Goal: Task Accomplishment & Management: Use online tool/utility

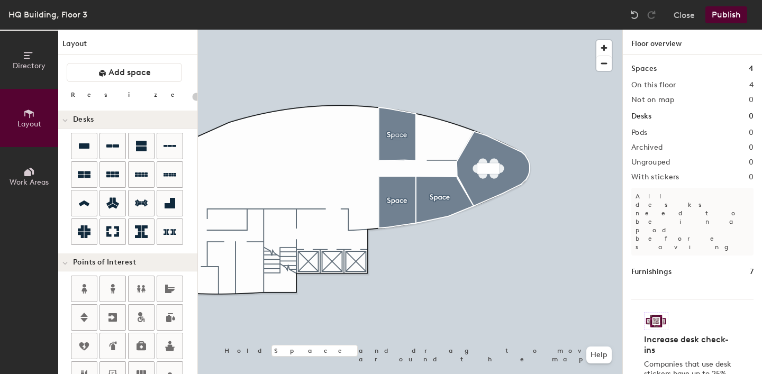
click at [397, 136] on div "Directory Layout Work Areas Layout Add space Resize Desks Points of Interest Fu…" at bounding box center [381, 202] width 762 height 344
type input "100"
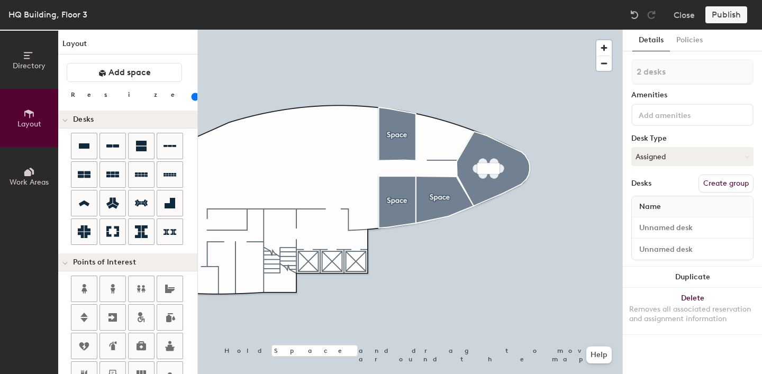
type input "1 desk"
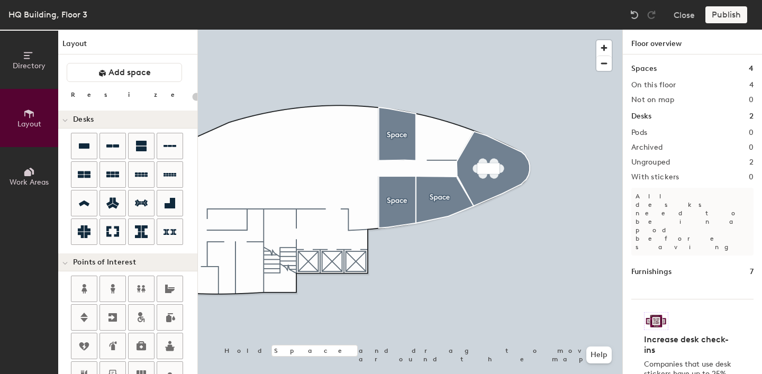
type input "20"
click at [688, 15] on button "Close" at bounding box center [683, 14] width 21 height 17
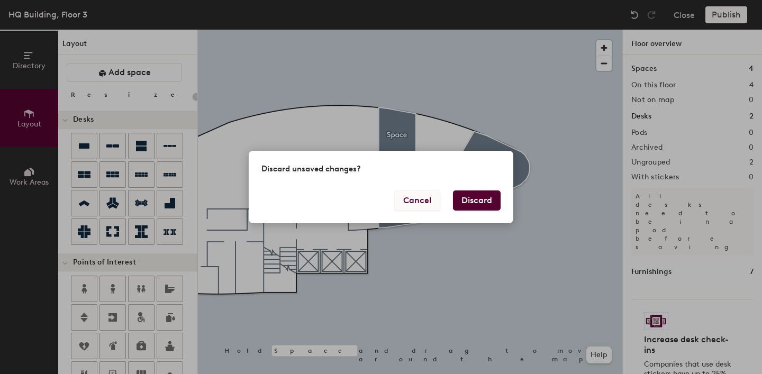
click at [428, 207] on button "Cancel" at bounding box center [417, 200] width 46 height 20
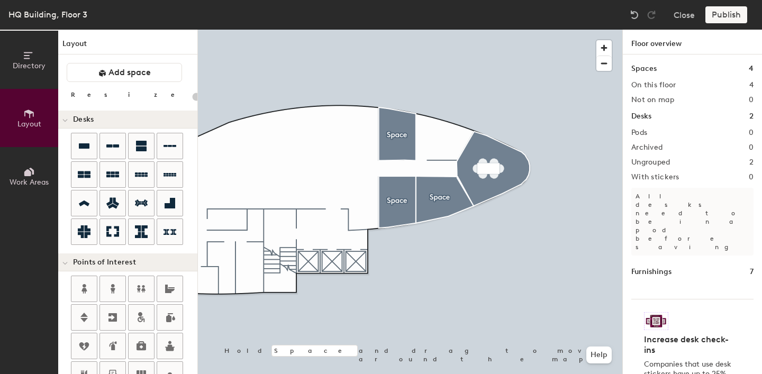
click at [727, 10] on div "Publish" at bounding box center [729, 14] width 48 height 17
click at [726, 15] on div "Publish" at bounding box center [729, 14] width 48 height 17
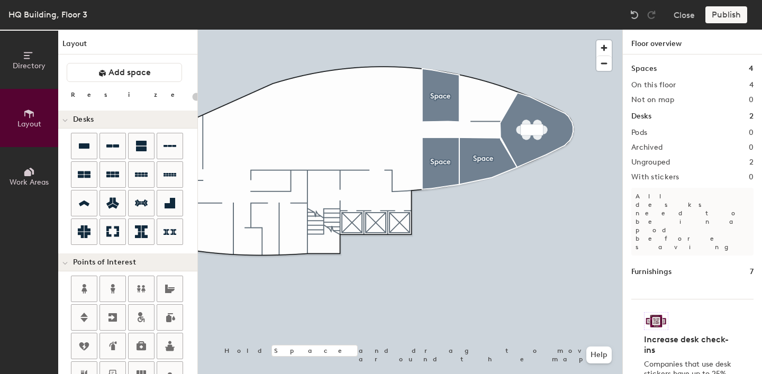
click at [32, 57] on icon at bounding box center [29, 56] width 12 height 12
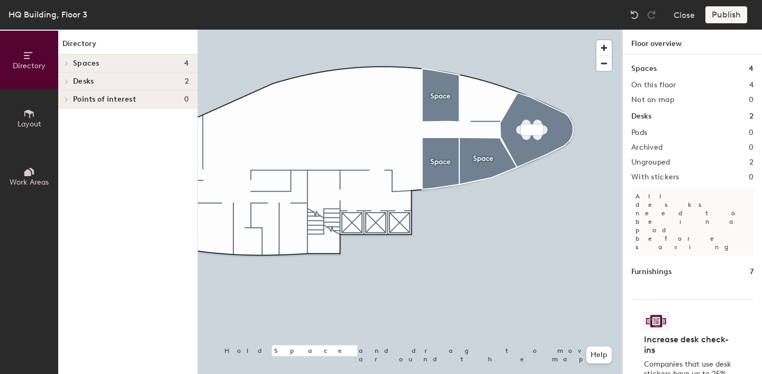
click at [67, 80] on icon at bounding box center [67, 81] width 2 height 4
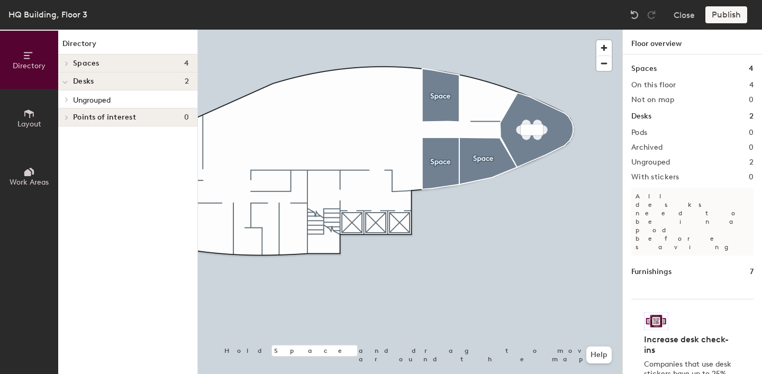
click at [67, 80] on span at bounding box center [64, 82] width 5 height 9
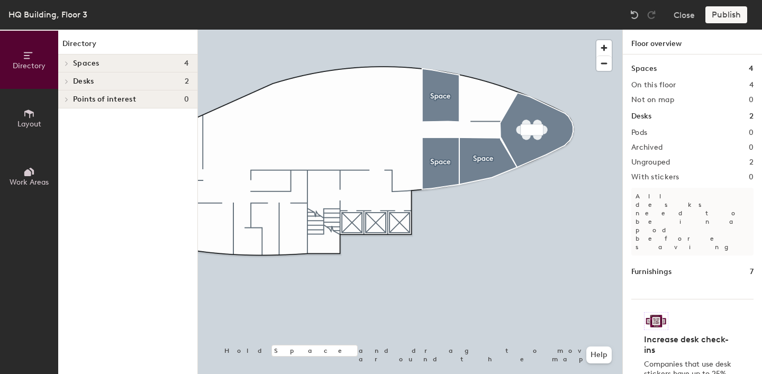
click at [67, 80] on icon at bounding box center [67, 81] width 2 height 4
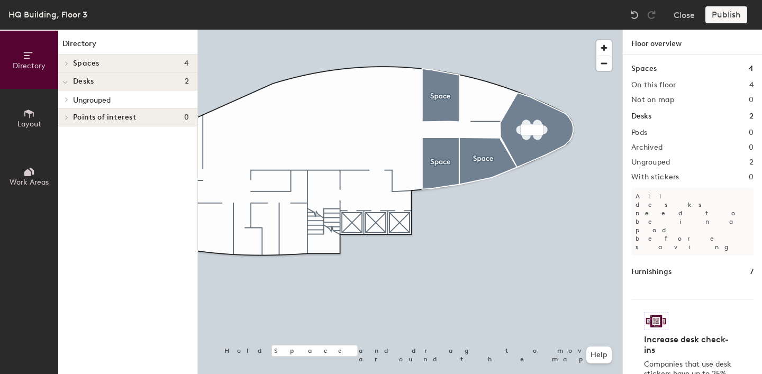
click at [69, 100] on icon at bounding box center [67, 99] width 4 height 5
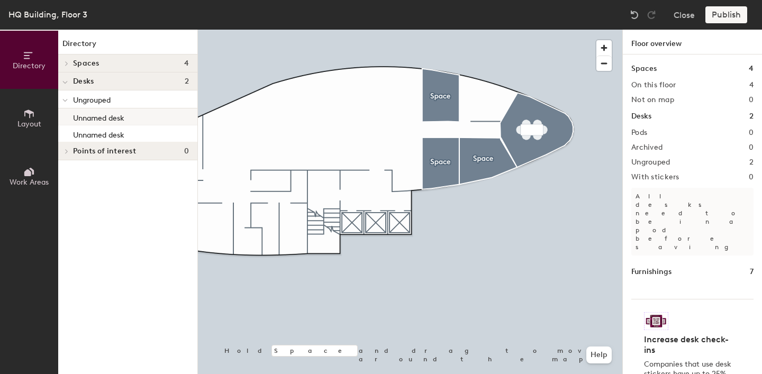
click at [91, 118] on p "Unnamed desk" at bounding box center [98, 117] width 51 height 12
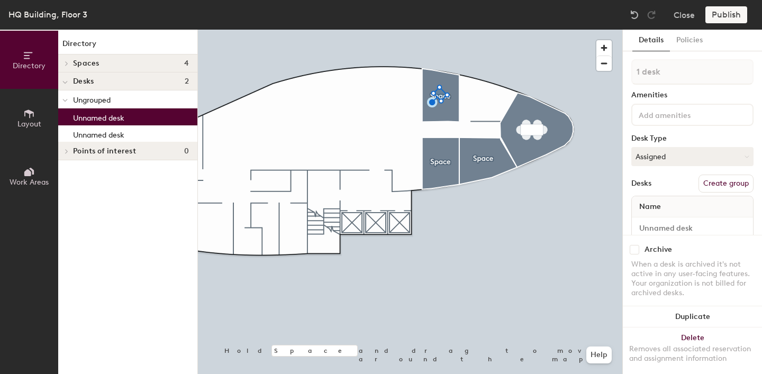
click at [30, 172] on icon at bounding box center [27, 172] width 7 height 7
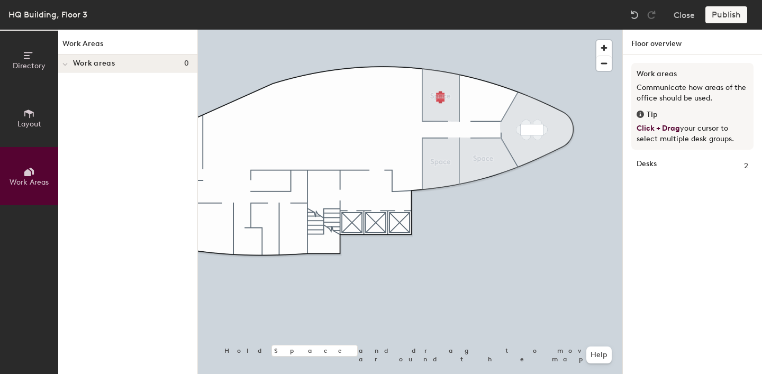
click at [33, 116] on icon at bounding box center [29, 114] width 12 height 12
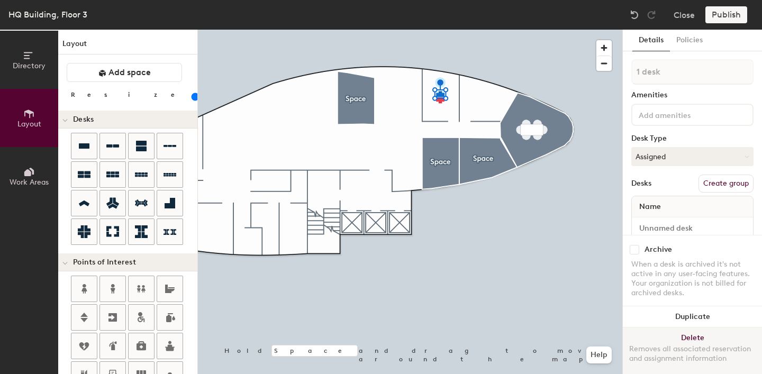
click at [687, 336] on button "Delete Removes all associated reservation and assignment information" at bounding box center [691, 350] width 139 height 47
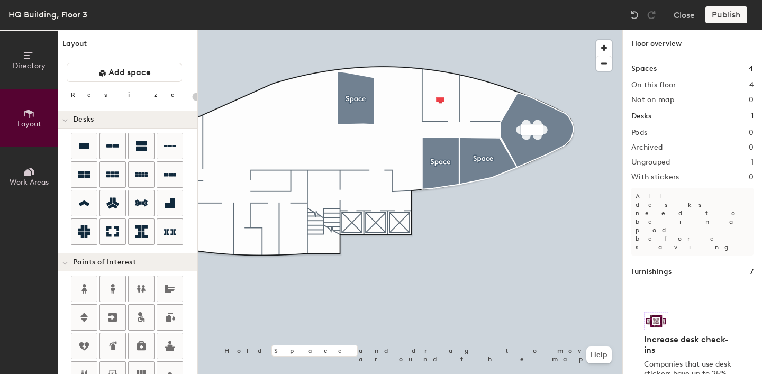
click at [444, 30] on div at bounding box center [410, 30] width 424 height 0
click at [443, 30] on div at bounding box center [410, 30] width 424 height 0
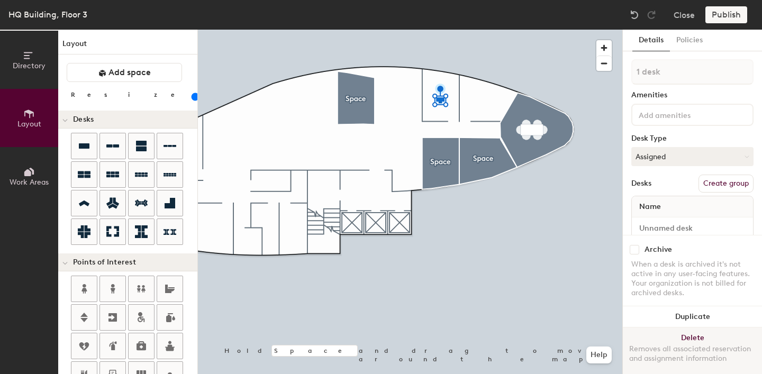
click at [692, 337] on button "Delete Removes all associated reservation and assignment information" at bounding box center [691, 350] width 139 height 47
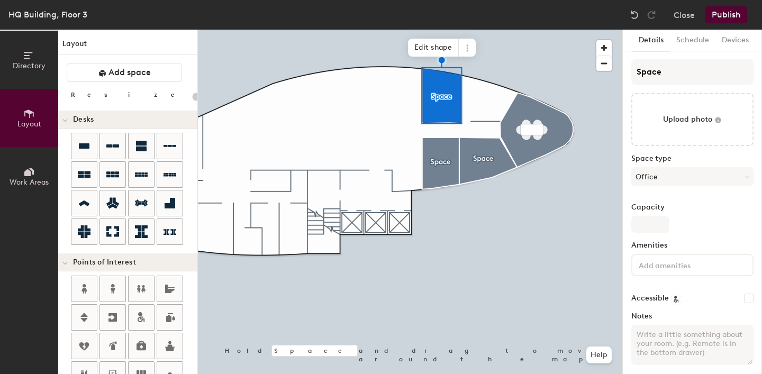
click at [507, 30] on div at bounding box center [410, 30] width 424 height 0
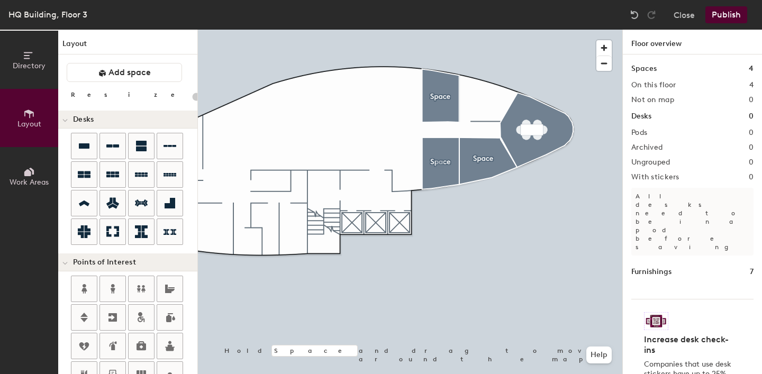
click at [440, 165] on div "Directory Layout Work Areas Layout Add space Resize Desks Points of Interest Fu…" at bounding box center [381, 202] width 762 height 344
type input "100"
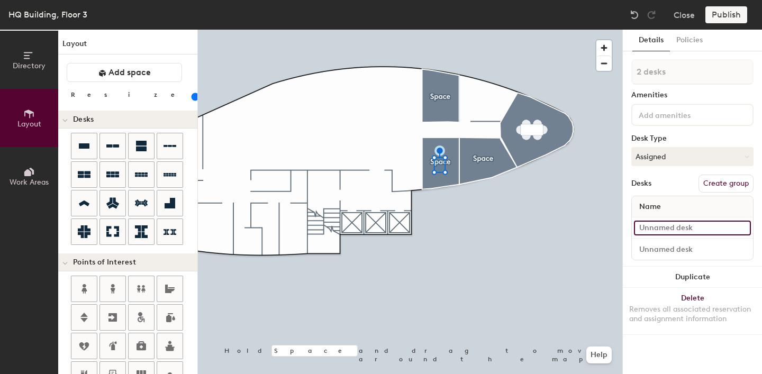
click at [733, 228] on input at bounding box center [692, 228] width 117 height 15
type input "Desk 3"
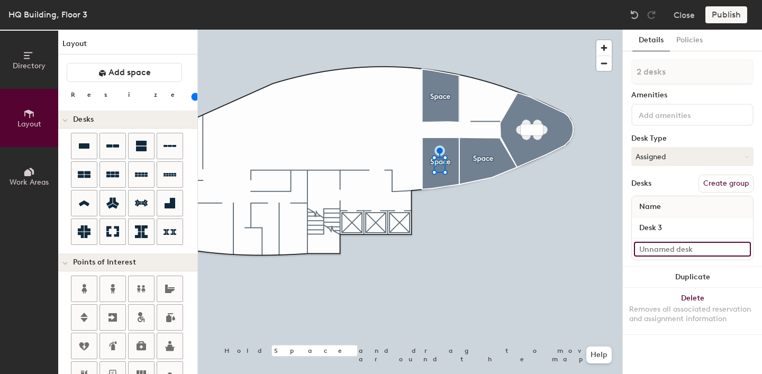
click at [704, 250] on input at bounding box center [692, 249] width 117 height 15
type input "Desk 4"
click at [686, 155] on button "Assigned" at bounding box center [692, 156] width 122 height 19
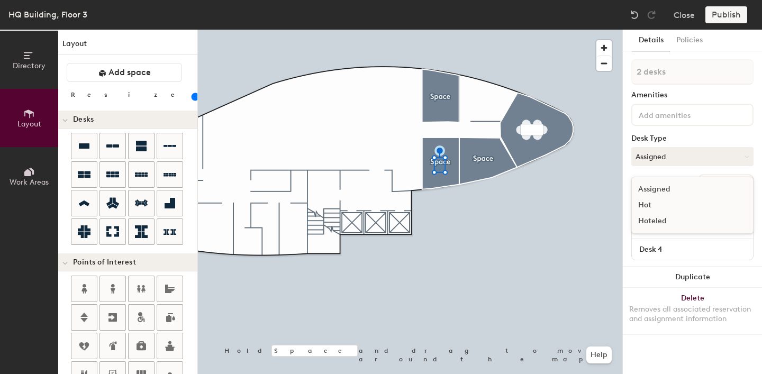
click at [679, 187] on div "Assigned" at bounding box center [684, 189] width 106 height 16
click at [697, 42] on button "Policies" at bounding box center [689, 41] width 39 height 22
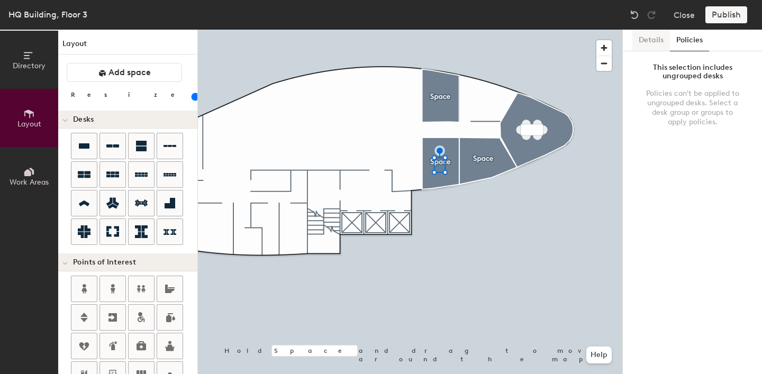
click at [652, 41] on button "Details" at bounding box center [651, 41] width 38 height 22
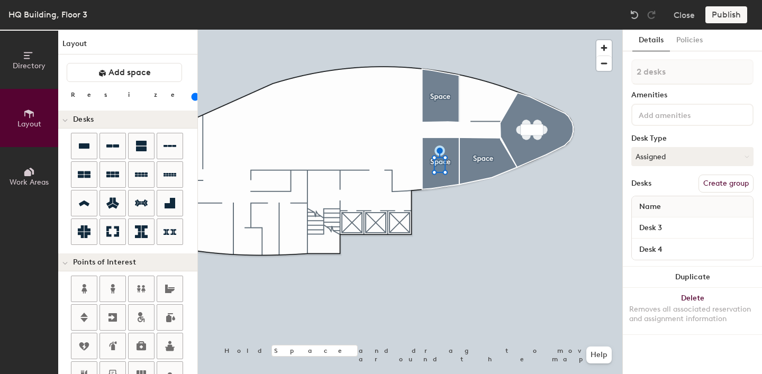
click at [722, 19] on div "Publish" at bounding box center [729, 14] width 48 height 17
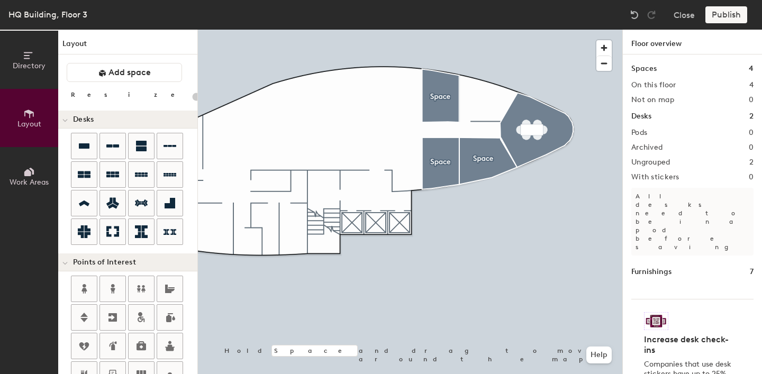
type input "20"
click at [727, 19] on div "Publish" at bounding box center [729, 14] width 48 height 17
click at [33, 189] on button "Work Areas" at bounding box center [29, 176] width 58 height 58
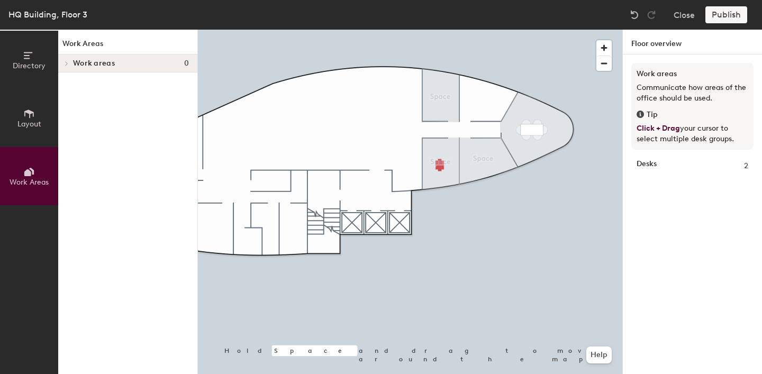
click at [442, 30] on div at bounding box center [410, 30] width 424 height 0
click at [726, 12] on div "Publish" at bounding box center [729, 14] width 48 height 17
click at [33, 58] on icon at bounding box center [29, 56] width 12 height 12
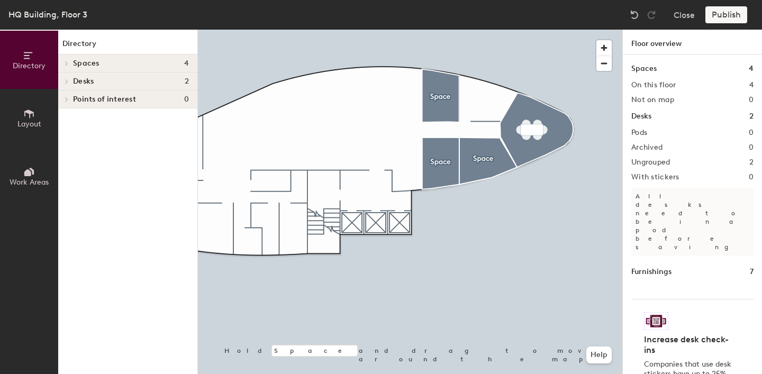
click at [69, 79] on span at bounding box center [65, 81] width 9 height 5
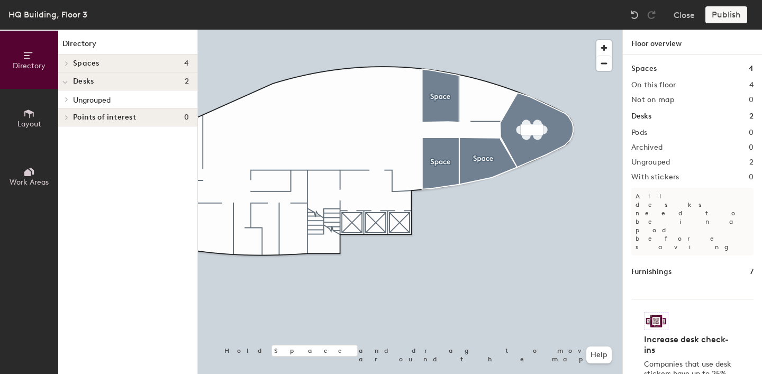
click at [72, 101] on div "Ungrouped" at bounding box center [127, 99] width 139 height 18
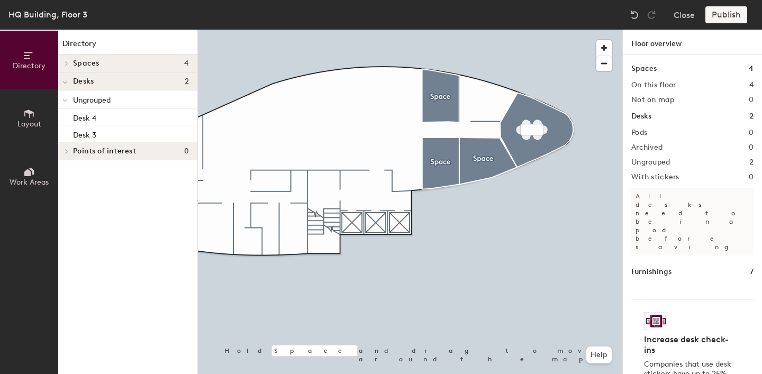
click at [69, 61] on span at bounding box center [65, 63] width 9 height 5
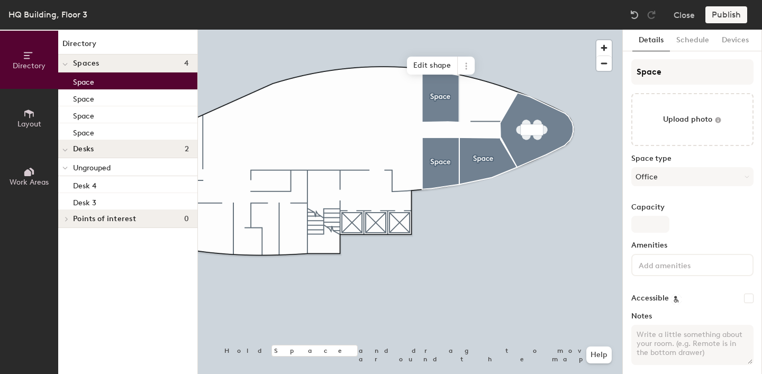
click at [80, 81] on p "Space" at bounding box center [83, 81] width 21 height 12
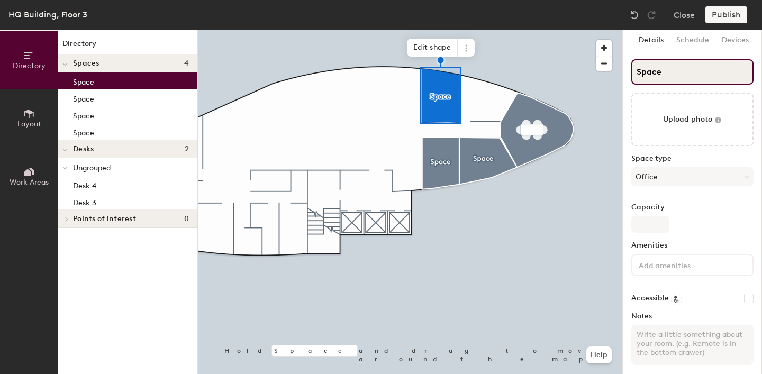
click at [693, 70] on input "Space" at bounding box center [692, 71] width 122 height 25
type input "309"
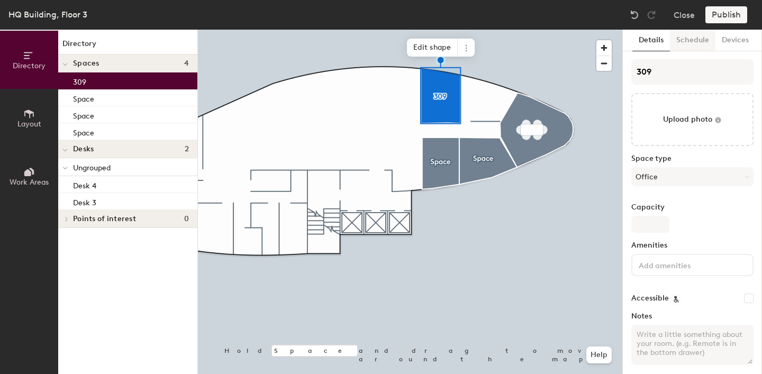
click at [697, 39] on button "Schedule" at bounding box center [692, 41] width 45 height 22
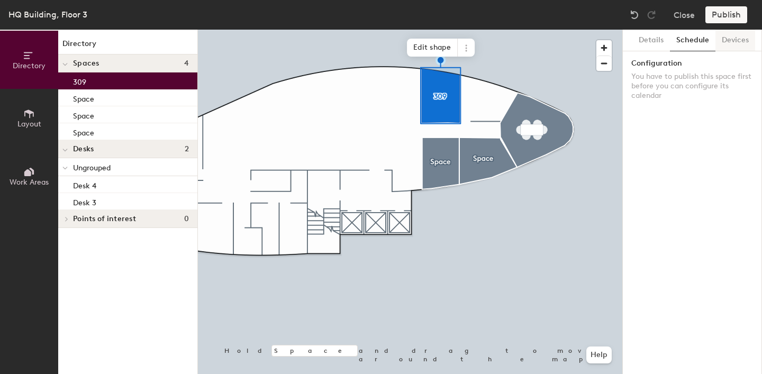
click at [741, 43] on button "Devices" at bounding box center [735, 41] width 40 height 22
click at [447, 30] on div at bounding box center [410, 30] width 424 height 0
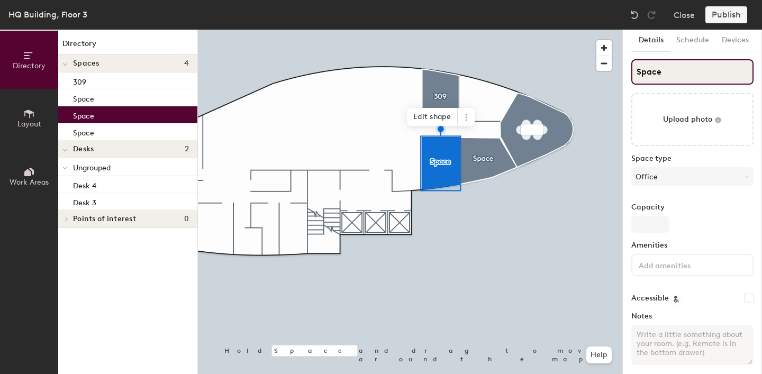
click at [669, 68] on input "Space" at bounding box center [692, 71] width 122 height 25
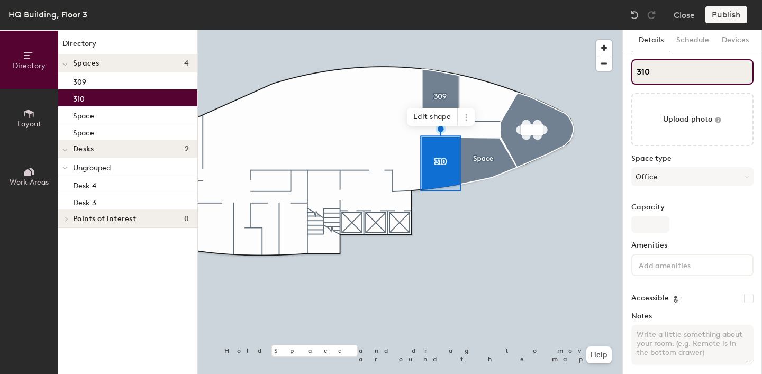
type input "310"
click at [547, 30] on div at bounding box center [410, 30] width 424 height 0
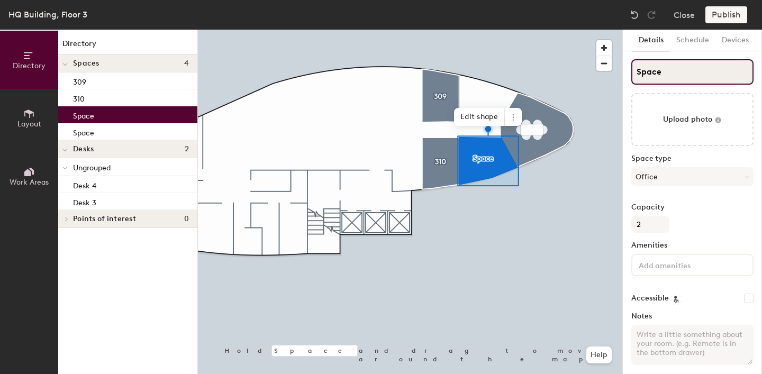
click at [660, 77] on input "Space" at bounding box center [692, 71] width 122 height 25
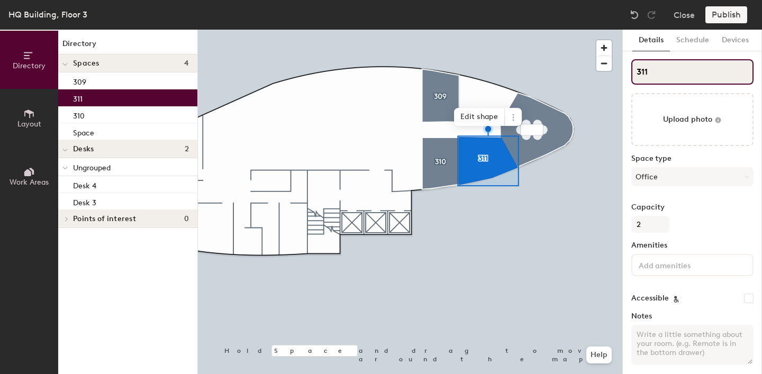
type input "311"
click at [553, 30] on div at bounding box center [410, 30] width 424 height 0
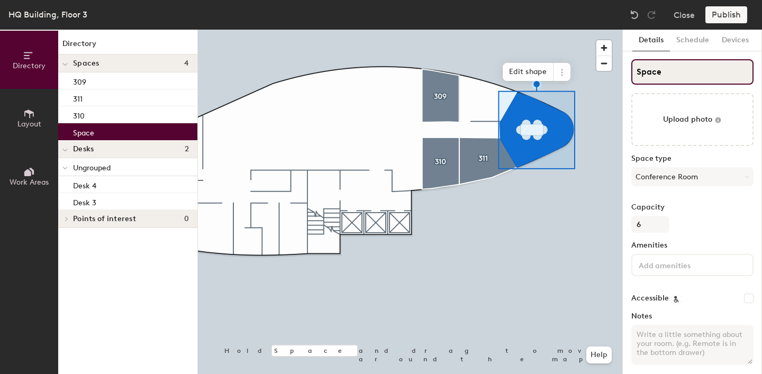
click at [668, 77] on input "Space" at bounding box center [692, 71] width 122 height 25
type input "[PERSON_NAME], [GEOGRAPHIC_DATA], 312"
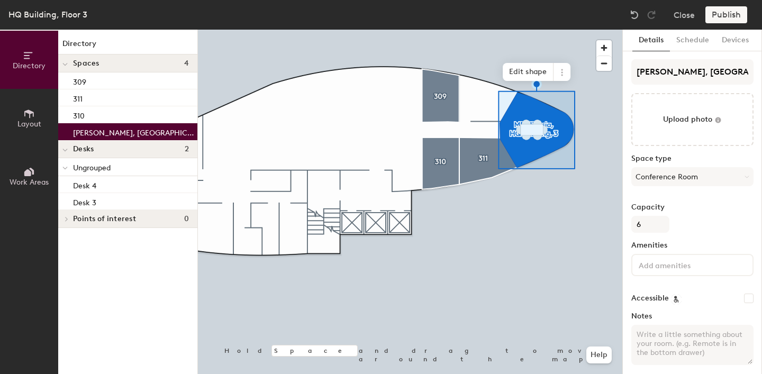
scroll to position [0, 3]
type input "[PERSON_NAME], [GEOGRAPHIC_DATA], 312"
click at [583, 30] on div at bounding box center [410, 30] width 424 height 0
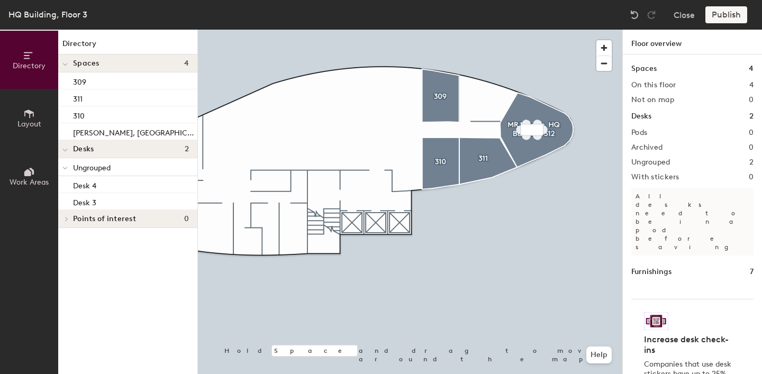
click at [672, 198] on p "All desks need to be in a pod before saving" at bounding box center [692, 222] width 122 height 68
click at [640, 131] on h2 "Pods" at bounding box center [639, 133] width 16 height 8
click at [727, 13] on div "Publish" at bounding box center [729, 14] width 48 height 17
click at [605, 63] on span "button" at bounding box center [603, 63] width 15 height 15
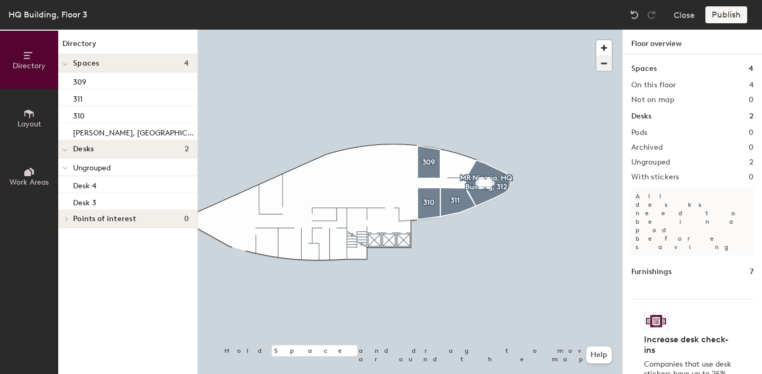
click at [507, 30] on div at bounding box center [410, 30] width 424 height 0
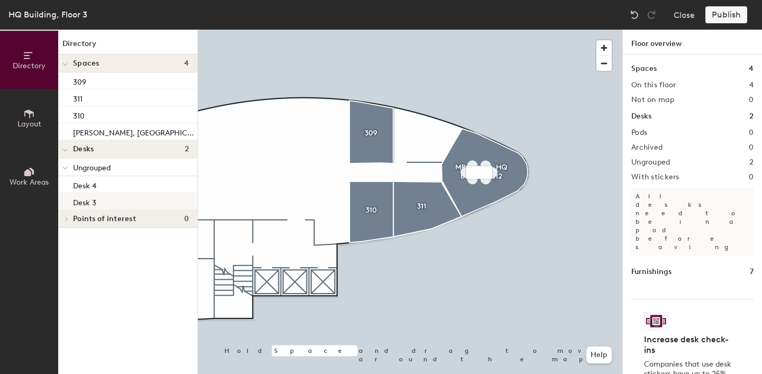
click at [99, 197] on div "Desk 3" at bounding box center [127, 201] width 139 height 17
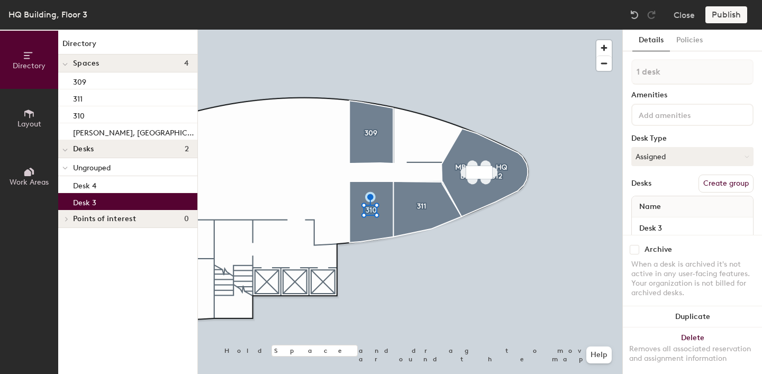
scroll to position [19, 0]
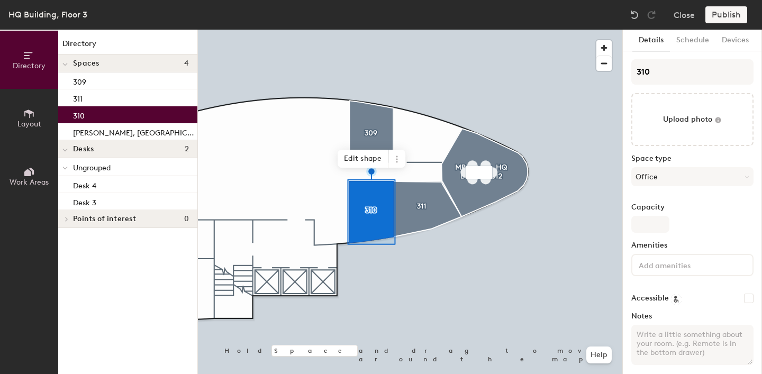
click at [37, 179] on span "Work Areas" at bounding box center [29, 182] width 39 height 9
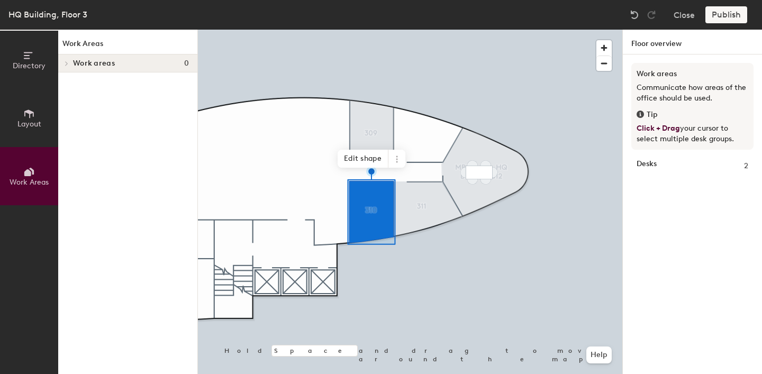
click at [30, 122] on span "Layout" at bounding box center [29, 124] width 24 height 9
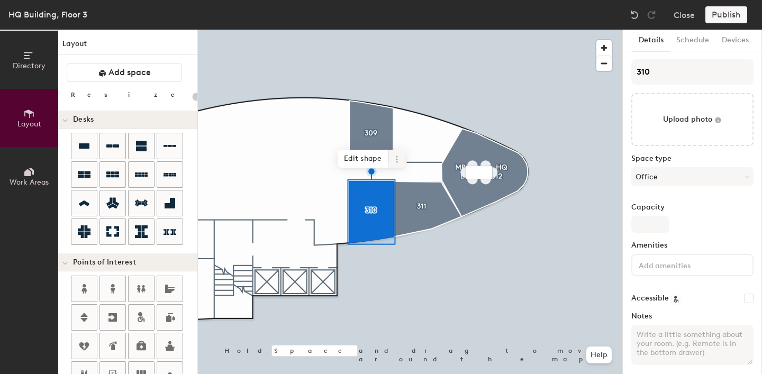
click at [393, 156] on icon at bounding box center [396, 159] width 8 height 8
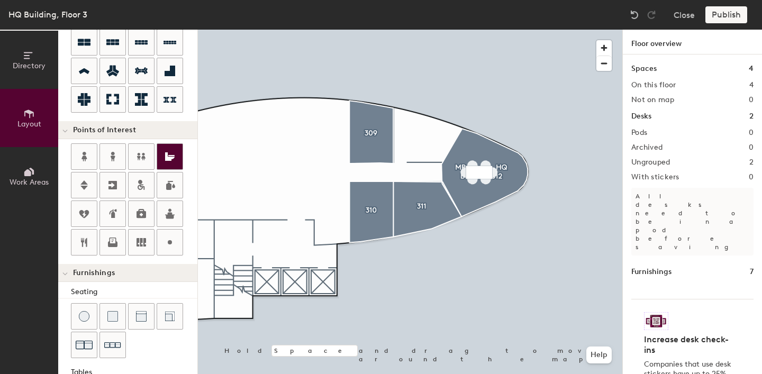
scroll to position [294, 0]
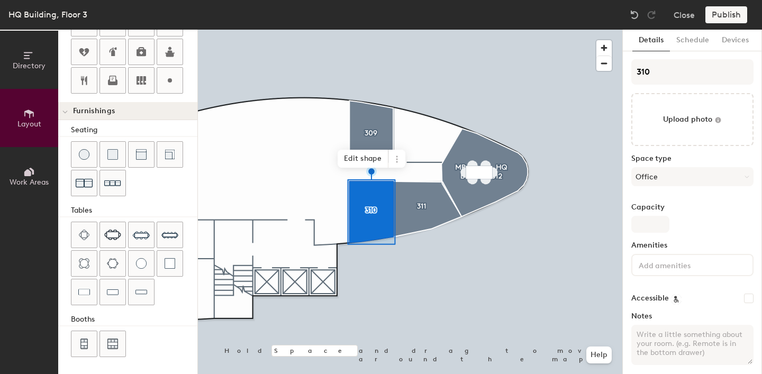
type input "20"
click at [12, 178] on span "Work Areas" at bounding box center [29, 182] width 39 height 9
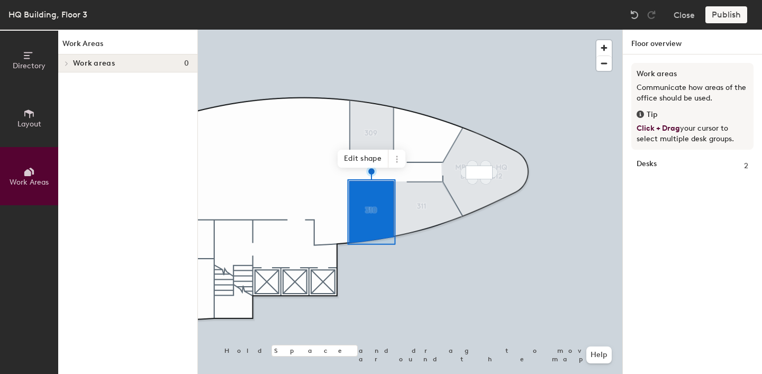
click at [428, 30] on div at bounding box center [410, 30] width 424 height 0
click at [393, 159] on icon at bounding box center [396, 159] width 8 height 8
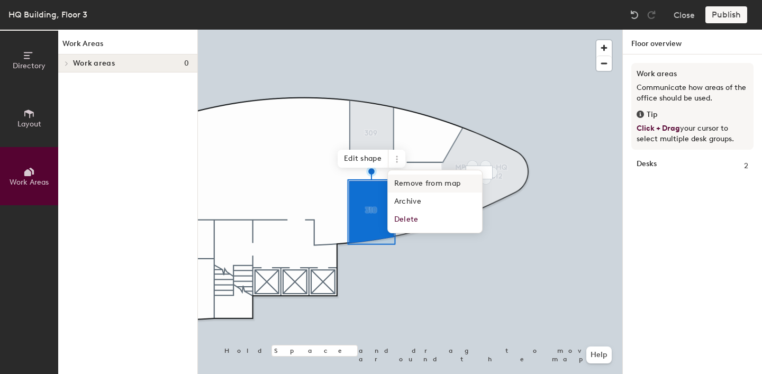
click at [552, 30] on div at bounding box center [410, 30] width 424 height 0
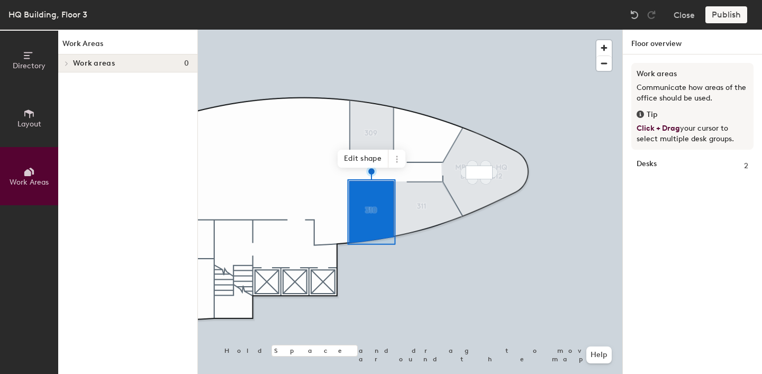
click at [29, 68] on span "Directory" at bounding box center [29, 65] width 33 height 9
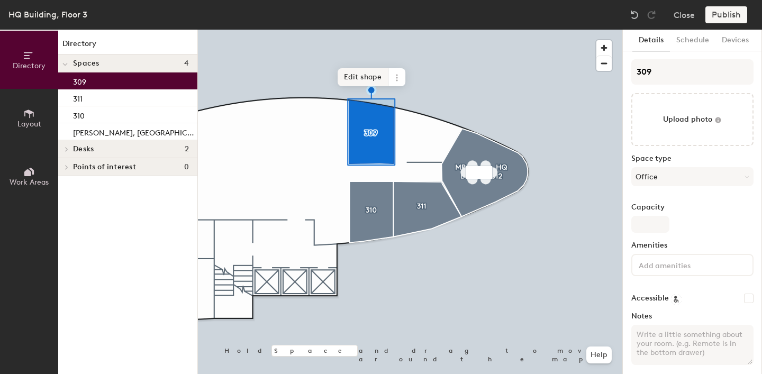
click at [450, 30] on div at bounding box center [410, 30] width 424 height 0
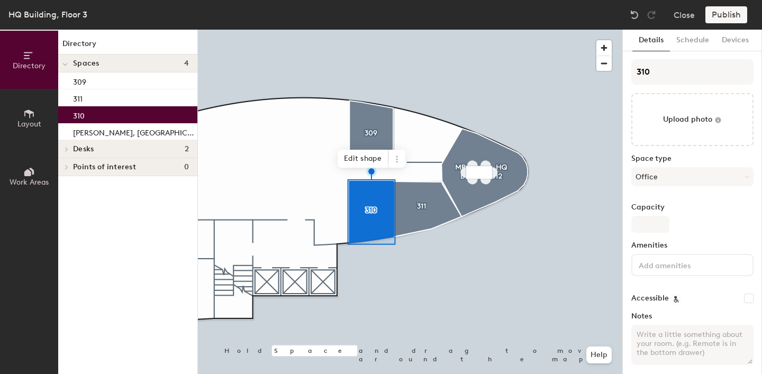
click at [137, 158] on div "Desks 2" at bounding box center [127, 149] width 139 height 18
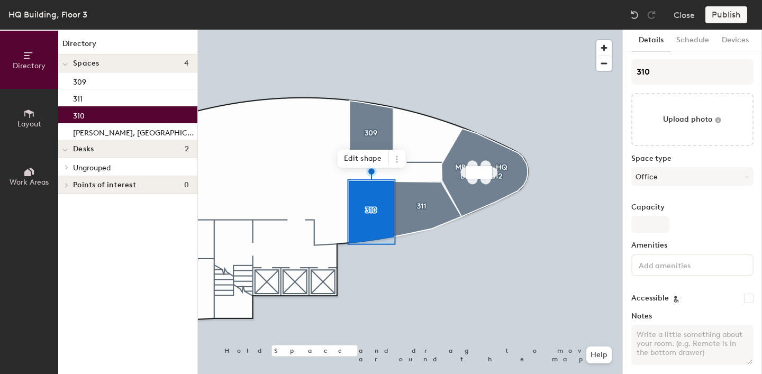
click at [116, 168] on p "Ungrouped" at bounding box center [131, 167] width 116 height 14
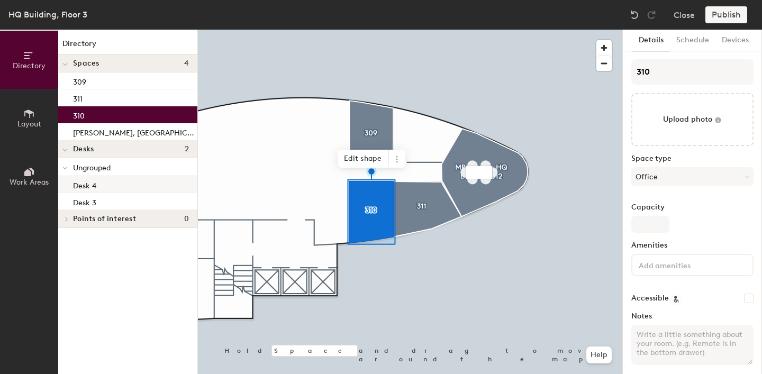
click at [117, 185] on div "Desk 4" at bounding box center [127, 184] width 139 height 17
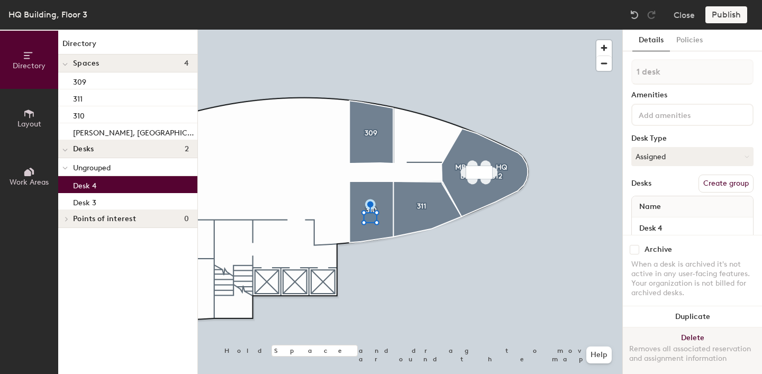
click at [698, 334] on button "Delete Removes all associated reservation and assignment information" at bounding box center [691, 350] width 139 height 47
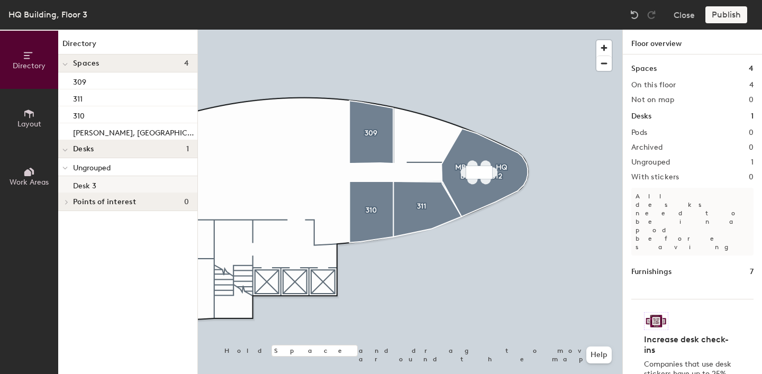
click at [121, 189] on div "Desk 3" at bounding box center [127, 184] width 139 height 17
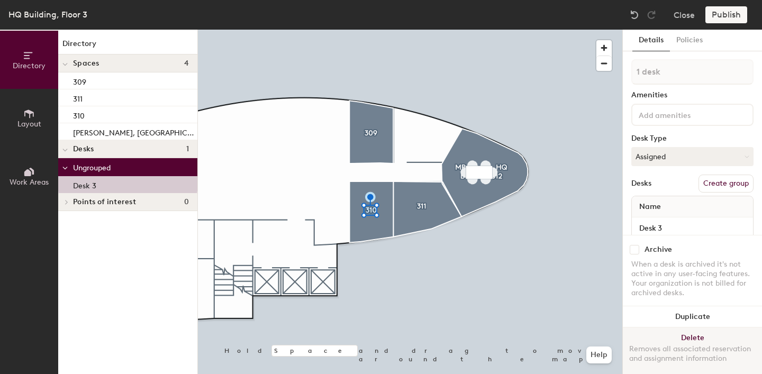
click at [688, 335] on button "Delete Removes all associated reservation and assignment information" at bounding box center [691, 350] width 139 height 47
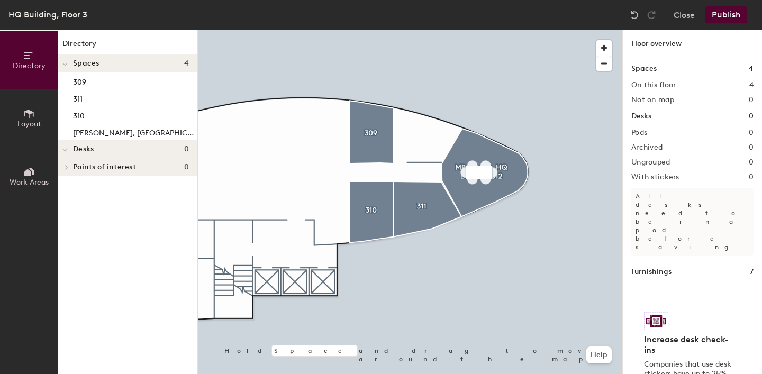
click at [730, 17] on button "Publish" at bounding box center [726, 14] width 42 height 17
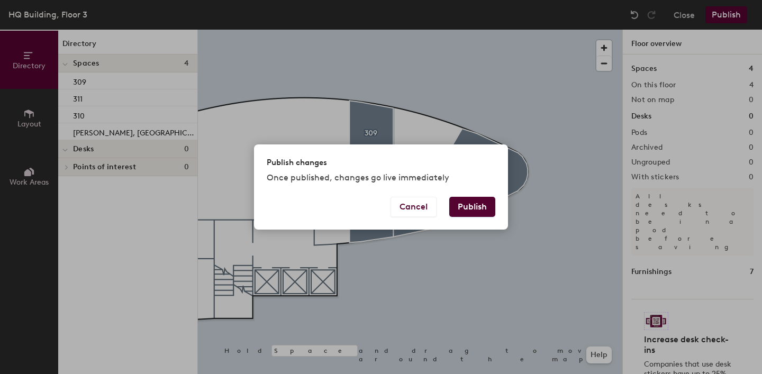
click at [464, 209] on button "Publish" at bounding box center [472, 207] width 46 height 20
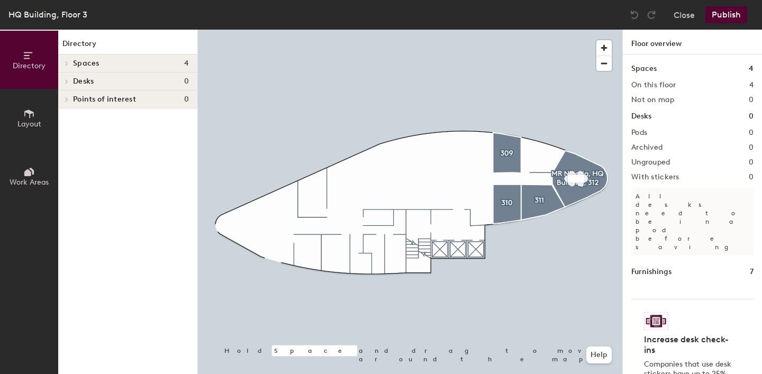
click at [653, 266] on h1 "Furnishings" at bounding box center [651, 272] width 40 height 12
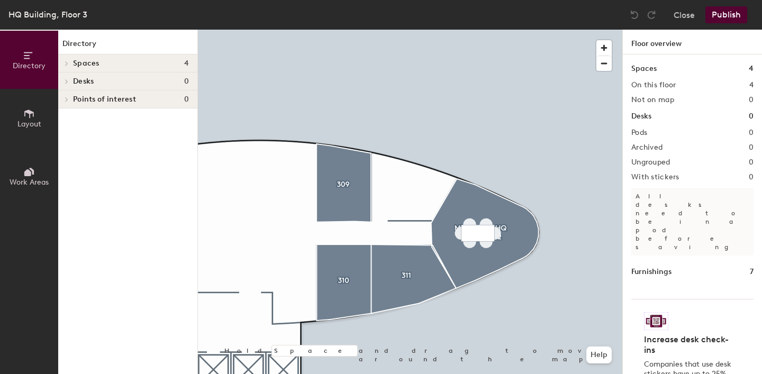
click at [36, 115] on button "Layout" at bounding box center [29, 118] width 58 height 58
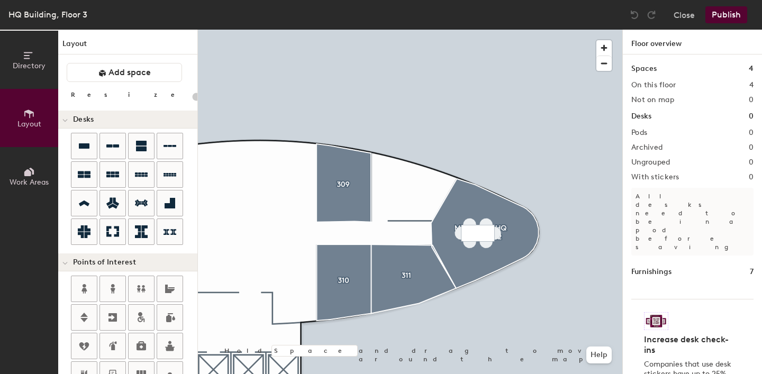
click at [34, 166] on icon at bounding box center [29, 172] width 12 height 12
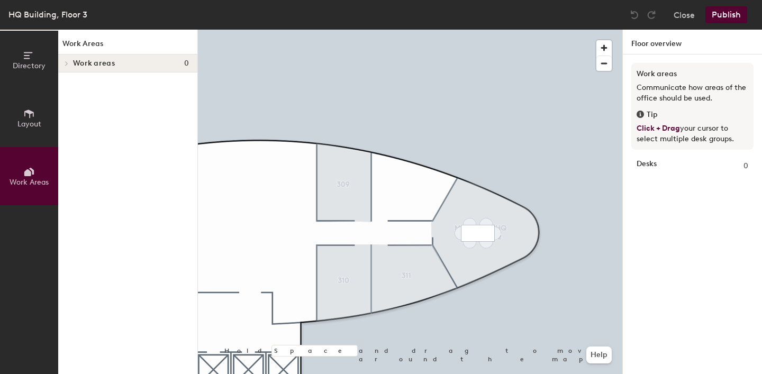
click at [28, 120] on span "Layout" at bounding box center [29, 124] width 24 height 9
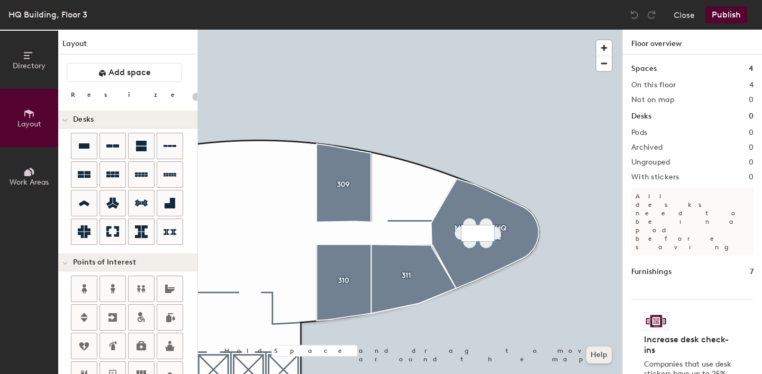
click at [598, 360] on button "Help" at bounding box center [598, 354] width 25 height 17
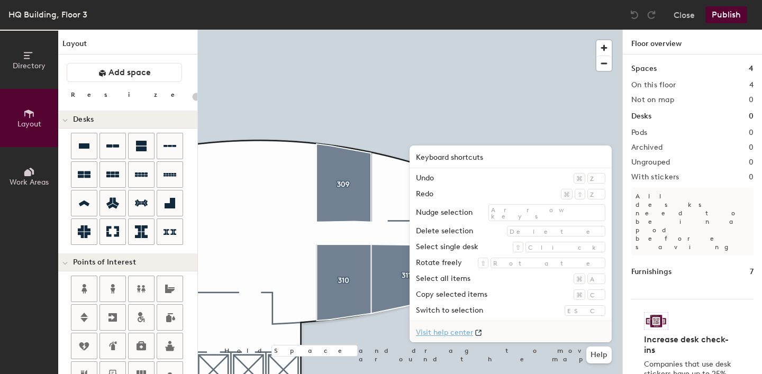
click at [524, 329] on link "Visit help center" at bounding box center [510, 331] width 202 height 21
